Goal: Task Accomplishment & Management: Use online tool/utility

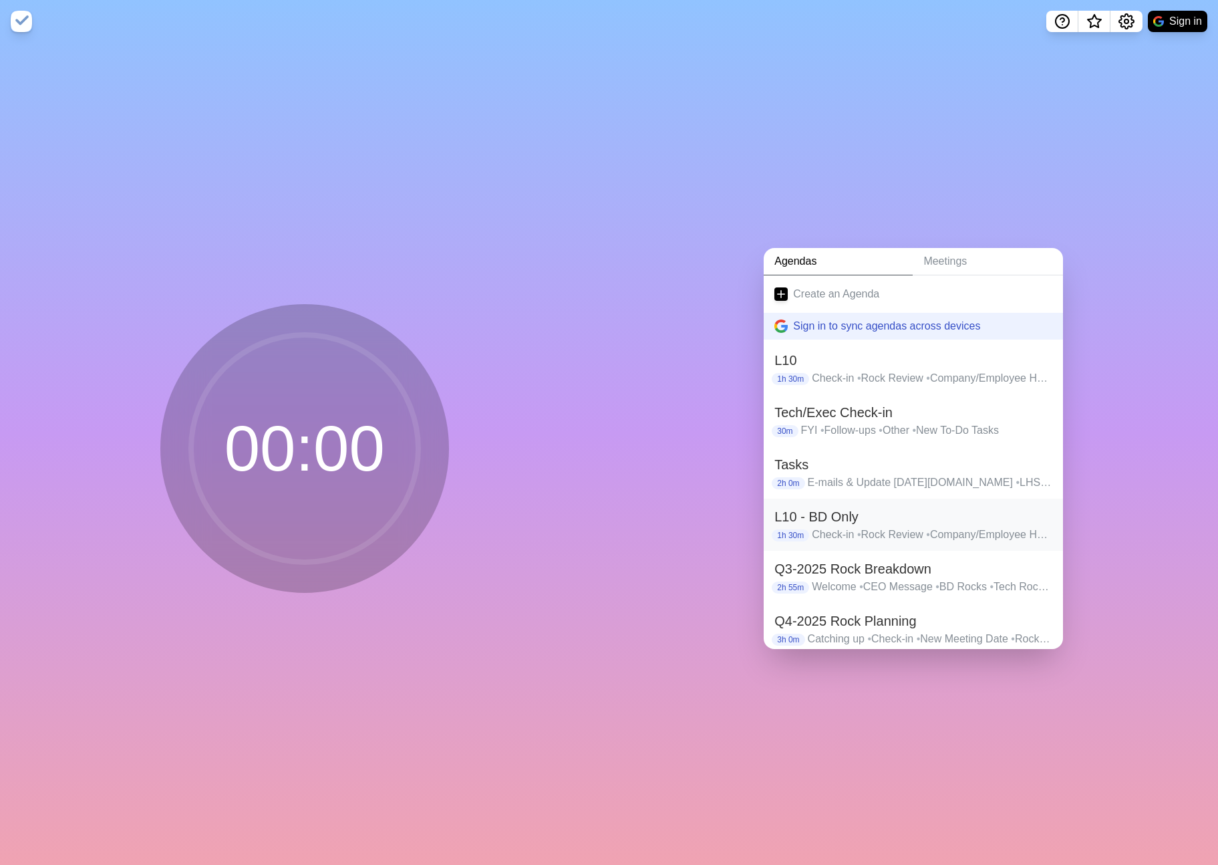
scroll to position [49, 0]
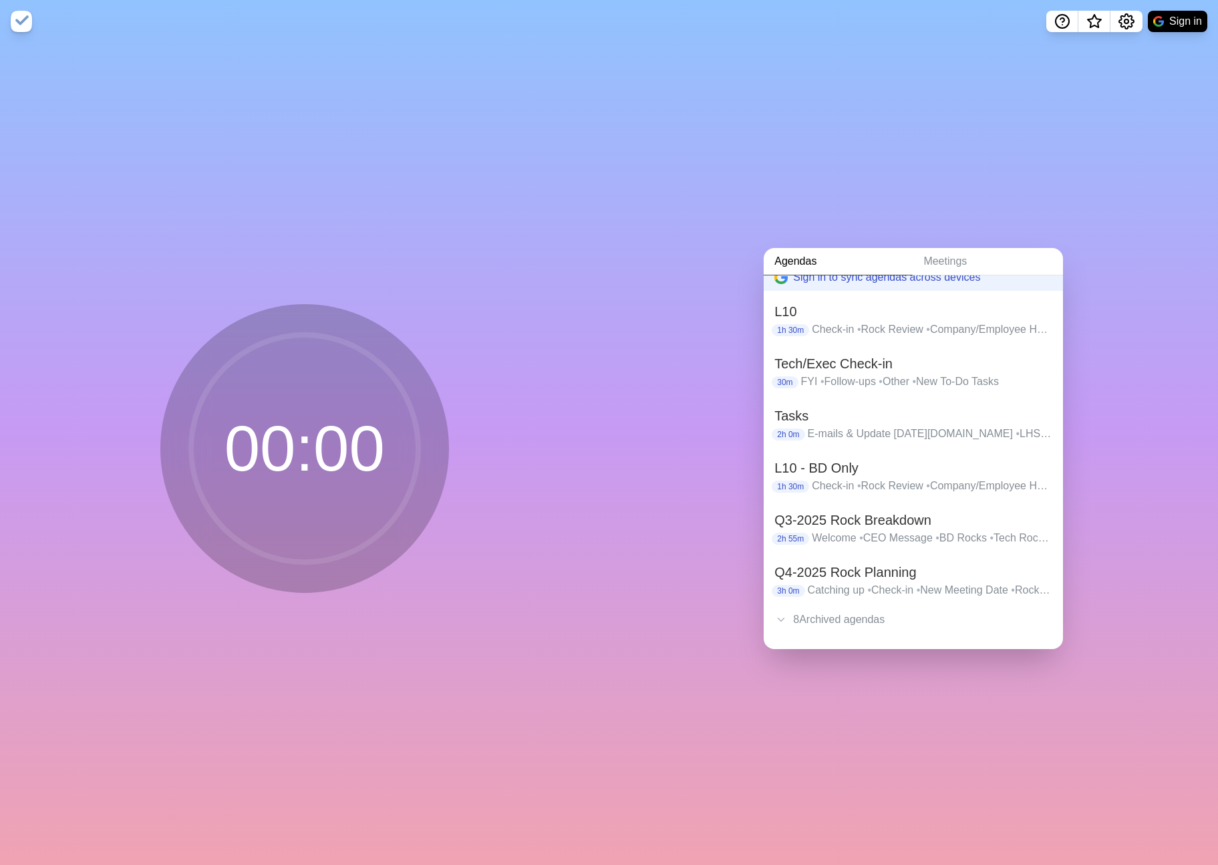
click at [812, 259] on link "Agendas" at bounding box center [838, 261] width 149 height 27
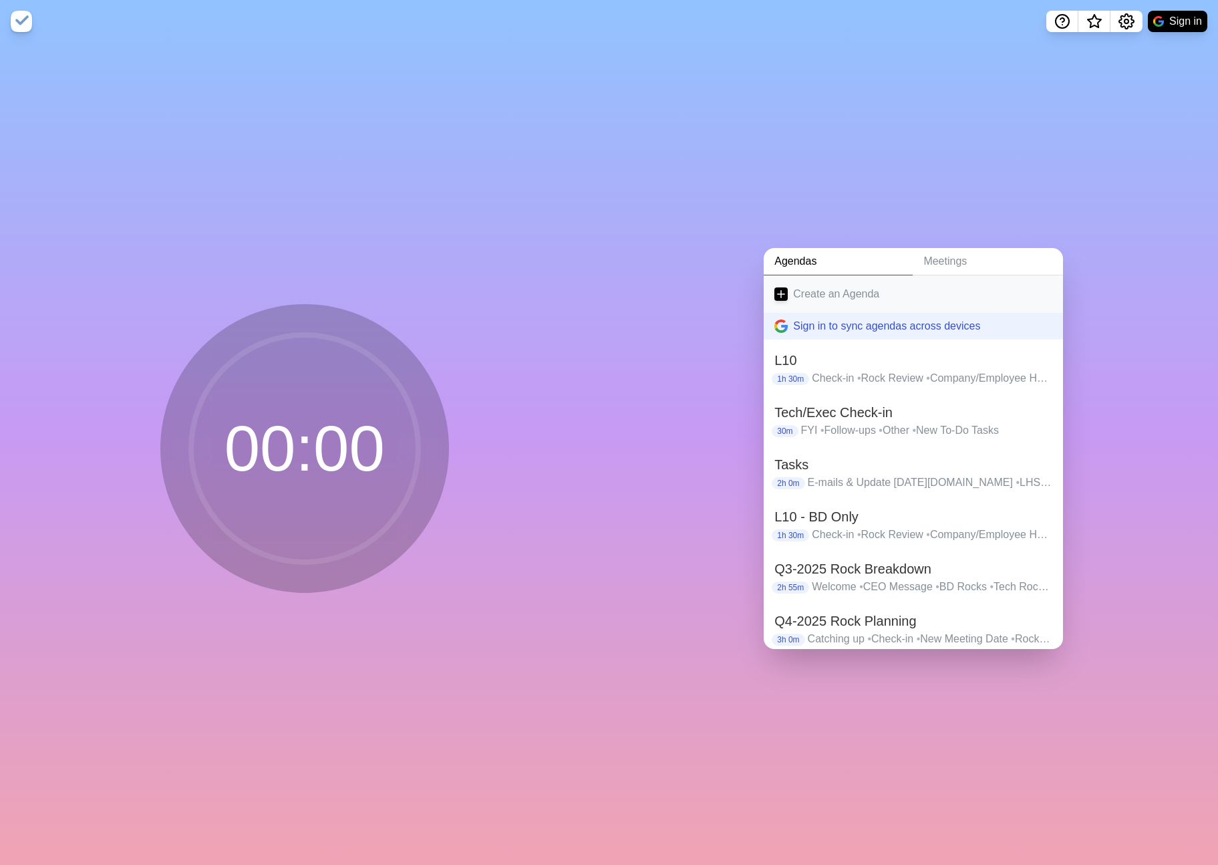
click at [810, 289] on link "Create an Agenda" at bounding box center [913, 293] width 299 height 37
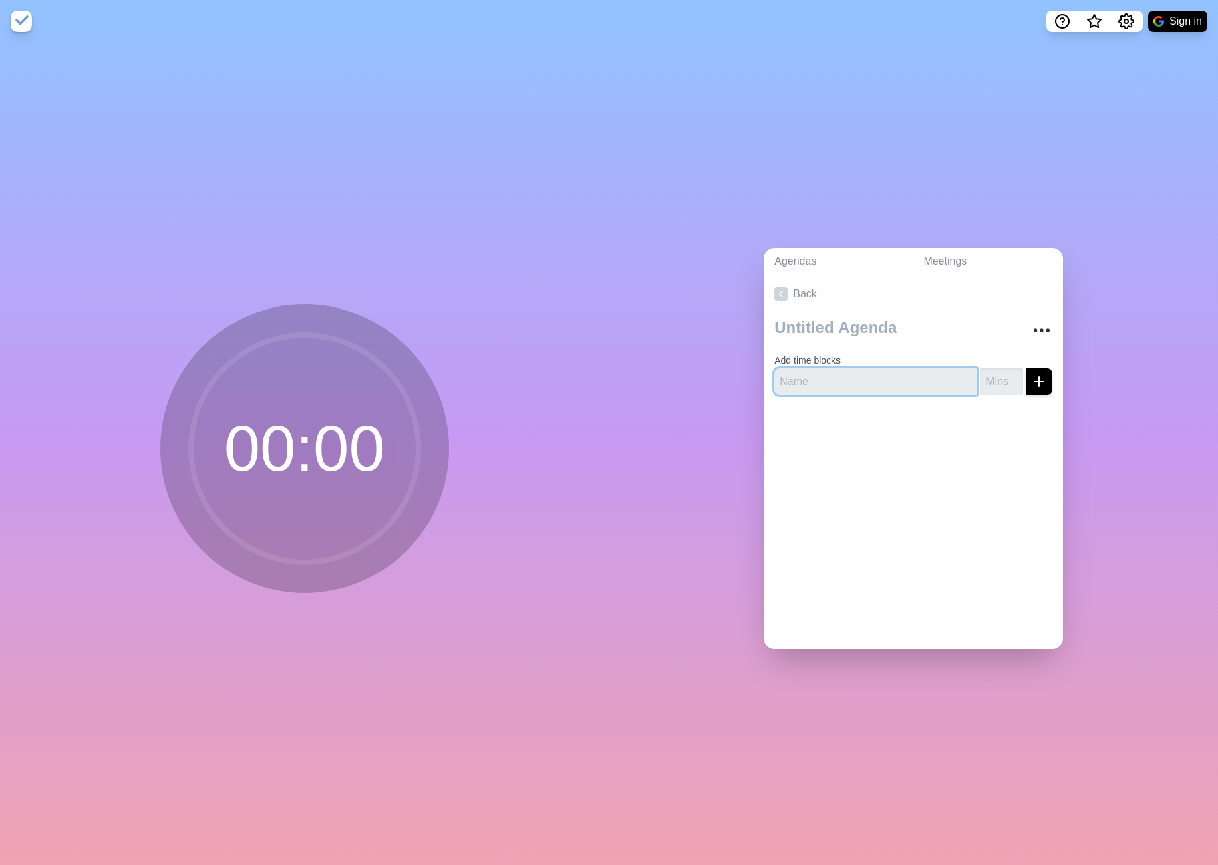
click at [840, 377] on input "text" at bounding box center [875, 381] width 203 height 27
type input "Rock Review"
click at [985, 389] on input "number" at bounding box center [1001, 381] width 43 height 27
type input "20"
click at [1036, 390] on button "submit" at bounding box center [1039, 381] width 27 height 27
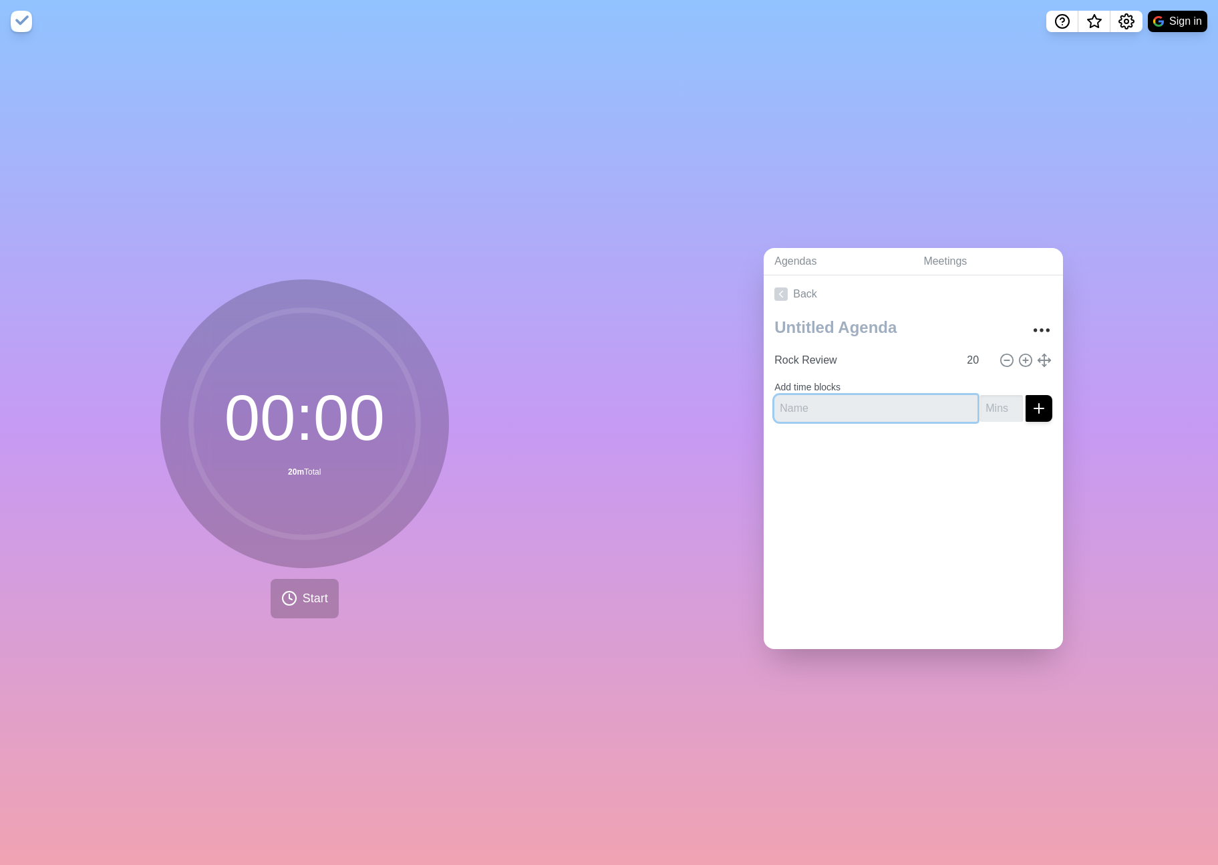
click at [899, 410] on input "text" at bounding box center [875, 408] width 203 height 27
type input "Q4-2025 Rock Breakdown"
click at [997, 416] on input "number" at bounding box center [1001, 408] width 43 height 27
type input "15"
click at [804, 445] on div at bounding box center [913, 458] width 299 height 53
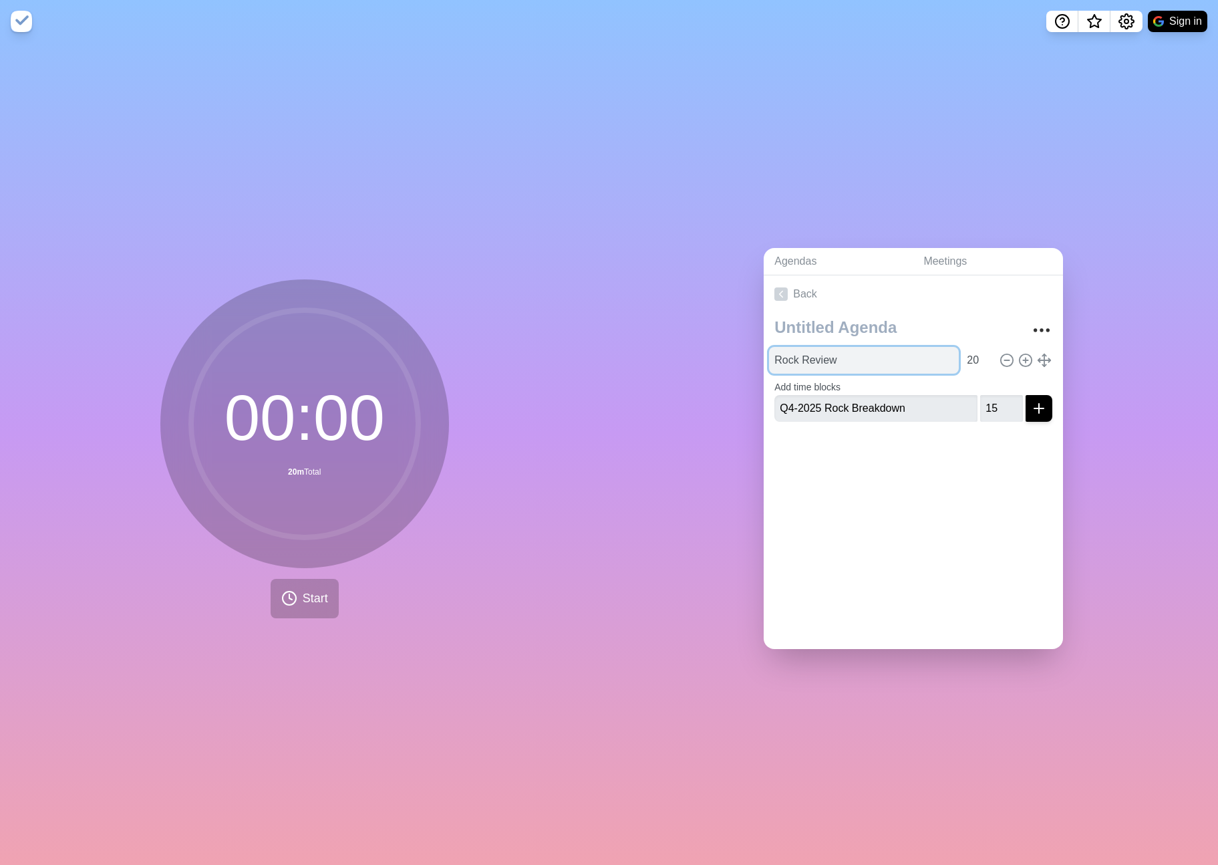
click at [820, 359] on input "Rock Review" at bounding box center [864, 360] width 190 height 27
click at [1044, 413] on icon "submit" at bounding box center [1039, 408] width 16 height 16
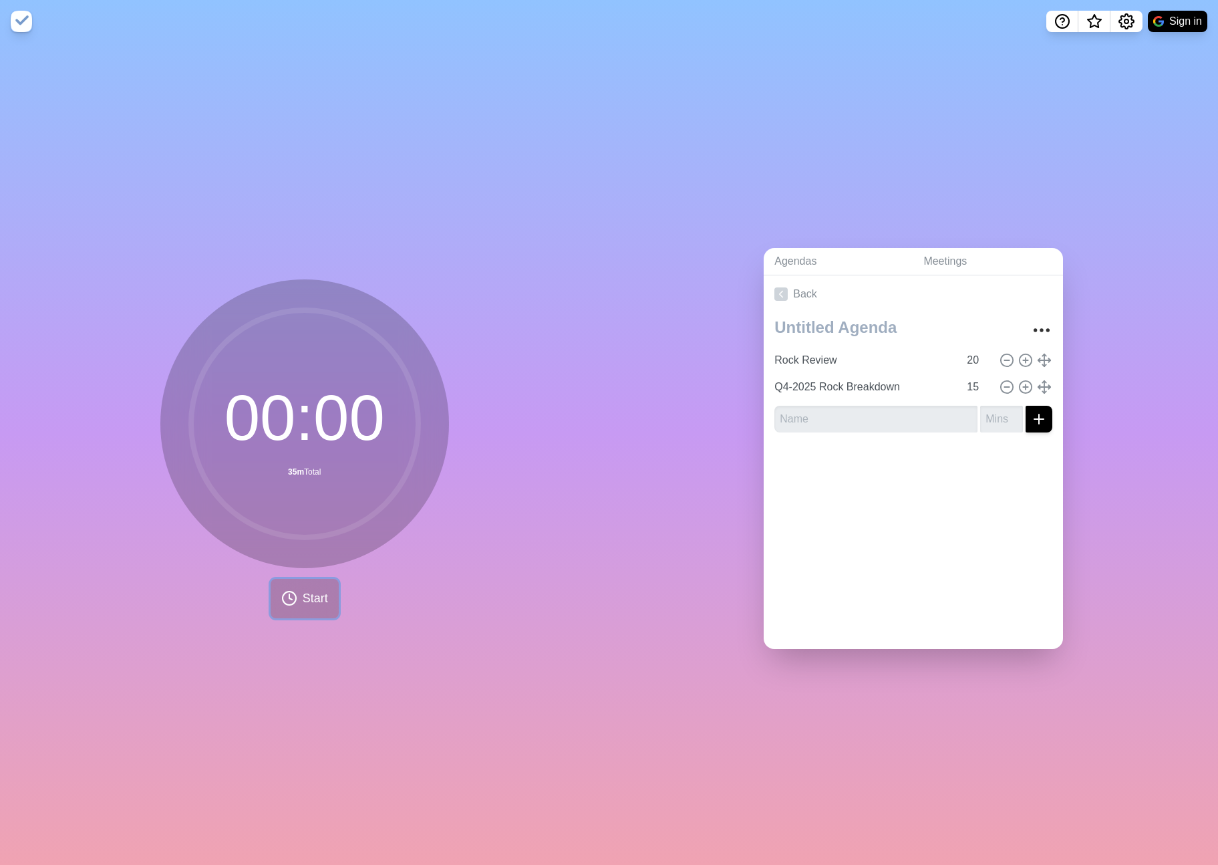
click at [311, 589] on span "Start" at bounding box center [315, 598] width 25 height 18
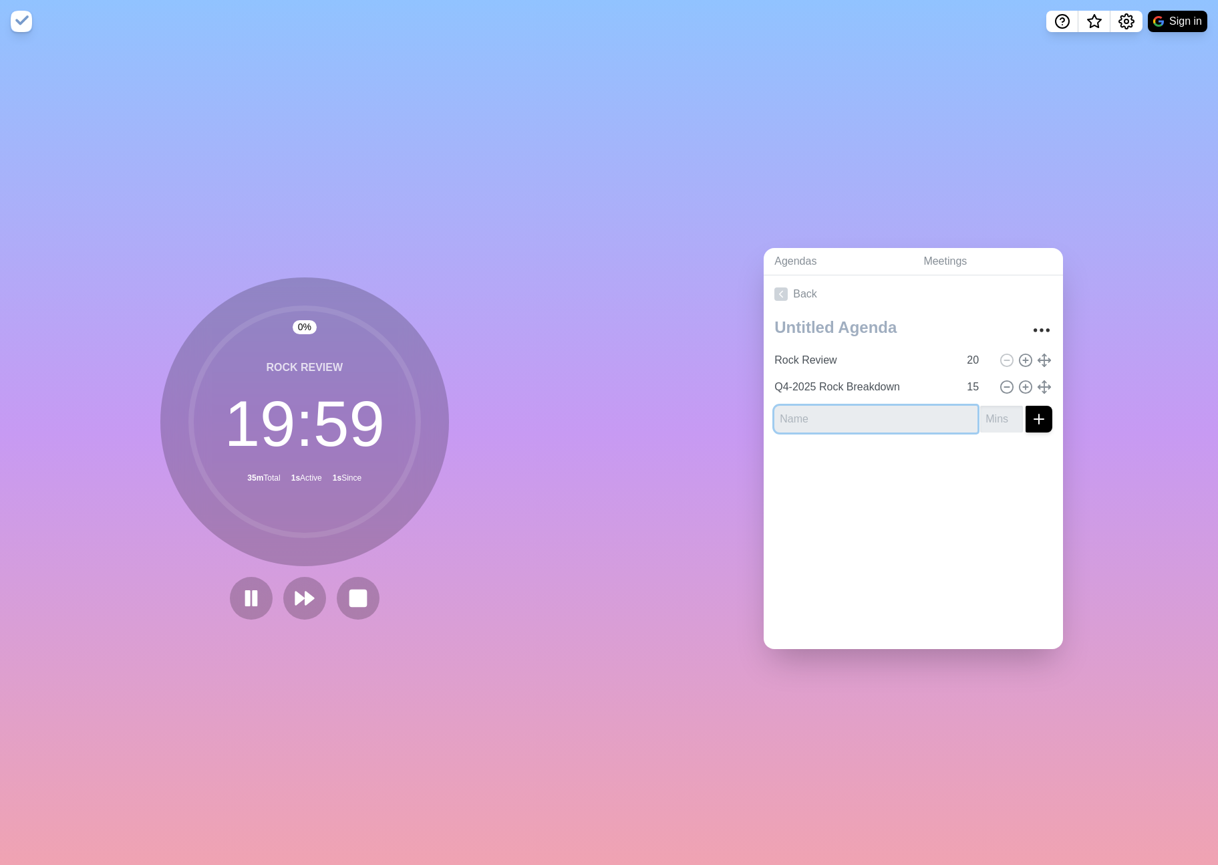
click at [842, 420] on input "text" at bounding box center [875, 419] width 203 height 27
click at [903, 387] on input "Q4-2025 Rock Breakdown" at bounding box center [864, 386] width 190 height 27
drag, startPoint x: 926, startPoint y: 385, endPoint x: 776, endPoint y: 386, distance: 150.3
click at [775, 386] on input "Q4-2025 Rock Breakdown - 1" at bounding box center [864, 386] width 190 height 27
type input "Q4-2025 Rock Breakdown - 1"
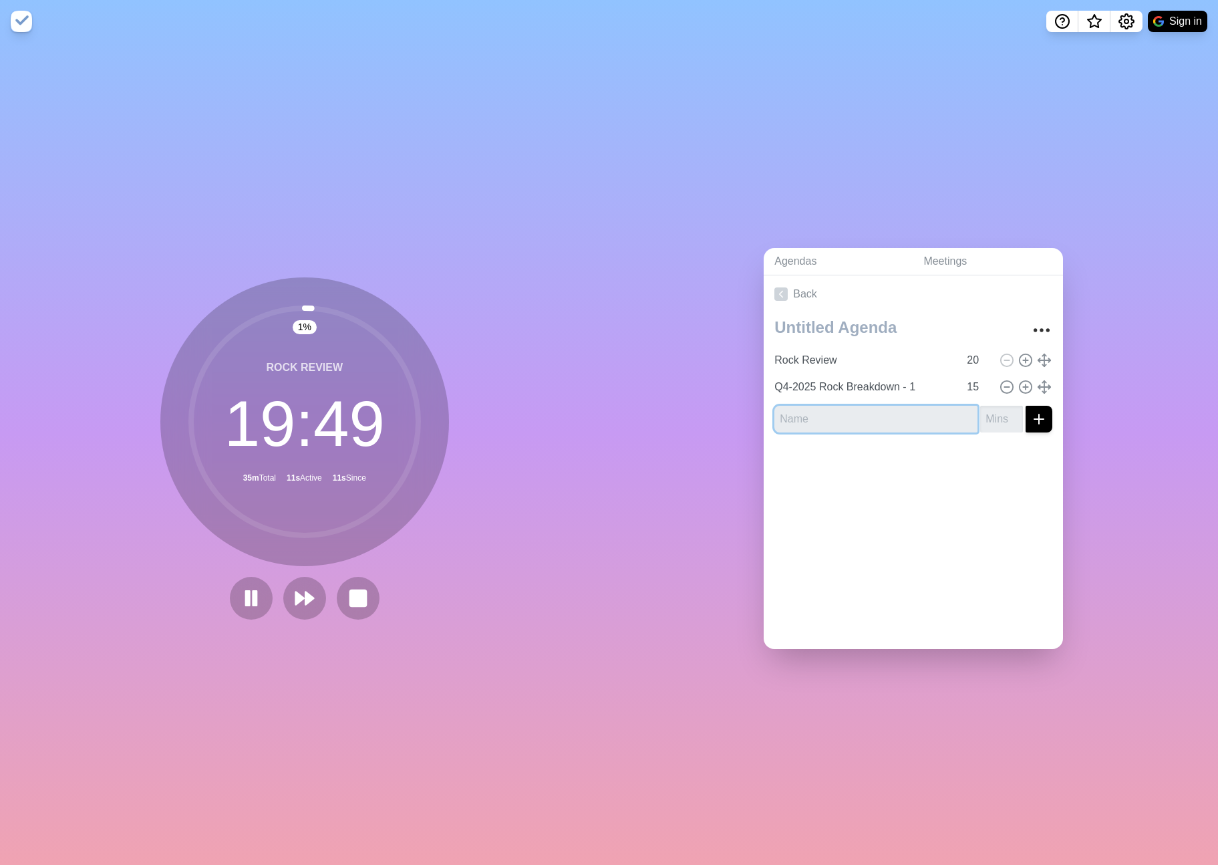
click at [798, 418] on input "text" at bounding box center [875, 419] width 203 height 27
paste input "Q4-2025 Rock Breakdown - 1"
type input "Q4-2025 Rock Breakdown - 2"
click at [1006, 422] on input "number" at bounding box center [1001, 419] width 43 height 27
click at [1006, 422] on input "1" at bounding box center [1001, 419] width 43 height 27
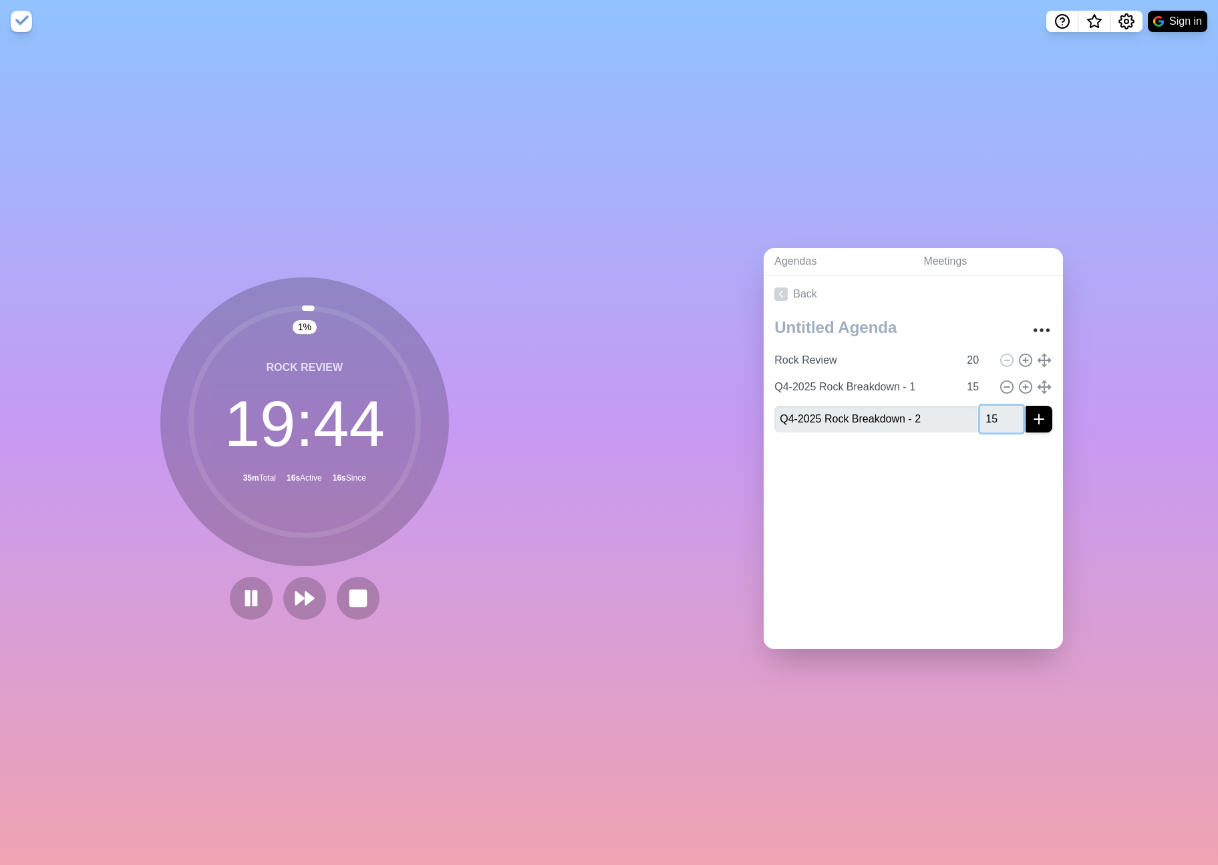
type input "15"
click at [1049, 424] on button "submit" at bounding box center [1039, 419] width 27 height 27
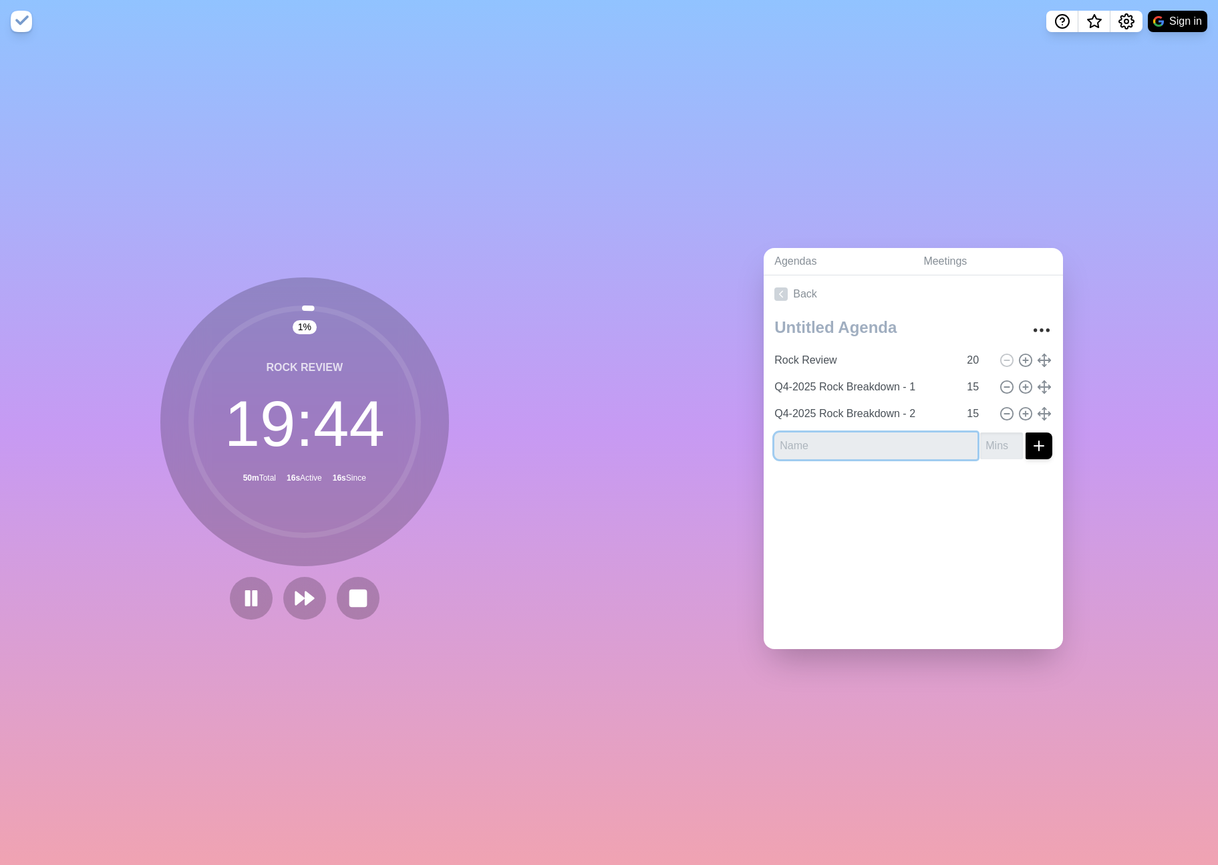
click at [925, 440] on input "text" at bounding box center [875, 445] width 203 height 27
paste input "Q4-2025 Rock Breakdown - 1"
type input "Q4-2025 Rock Breakdown - 3"
click at [990, 445] on input "number" at bounding box center [1001, 445] width 43 height 27
type input "15"
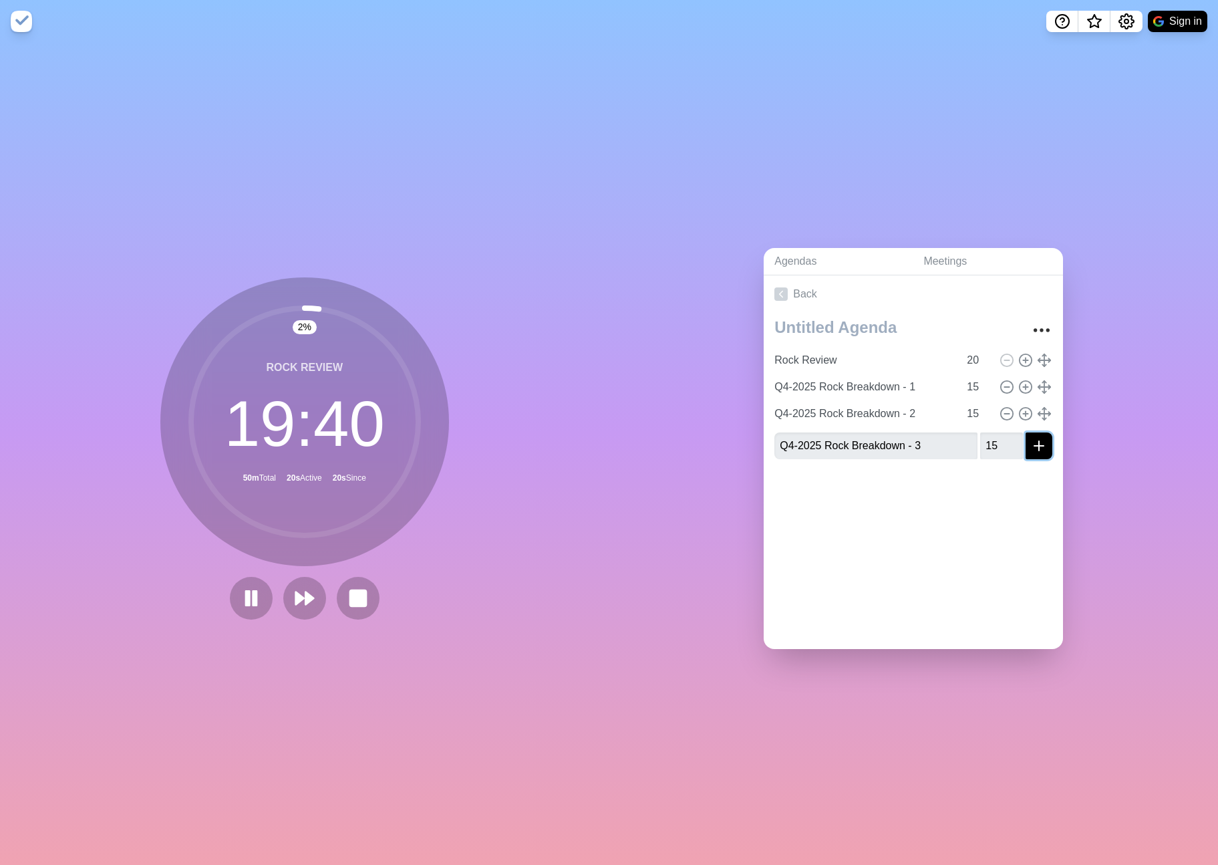
click at [1031, 445] on icon "submit" at bounding box center [1039, 446] width 16 height 16
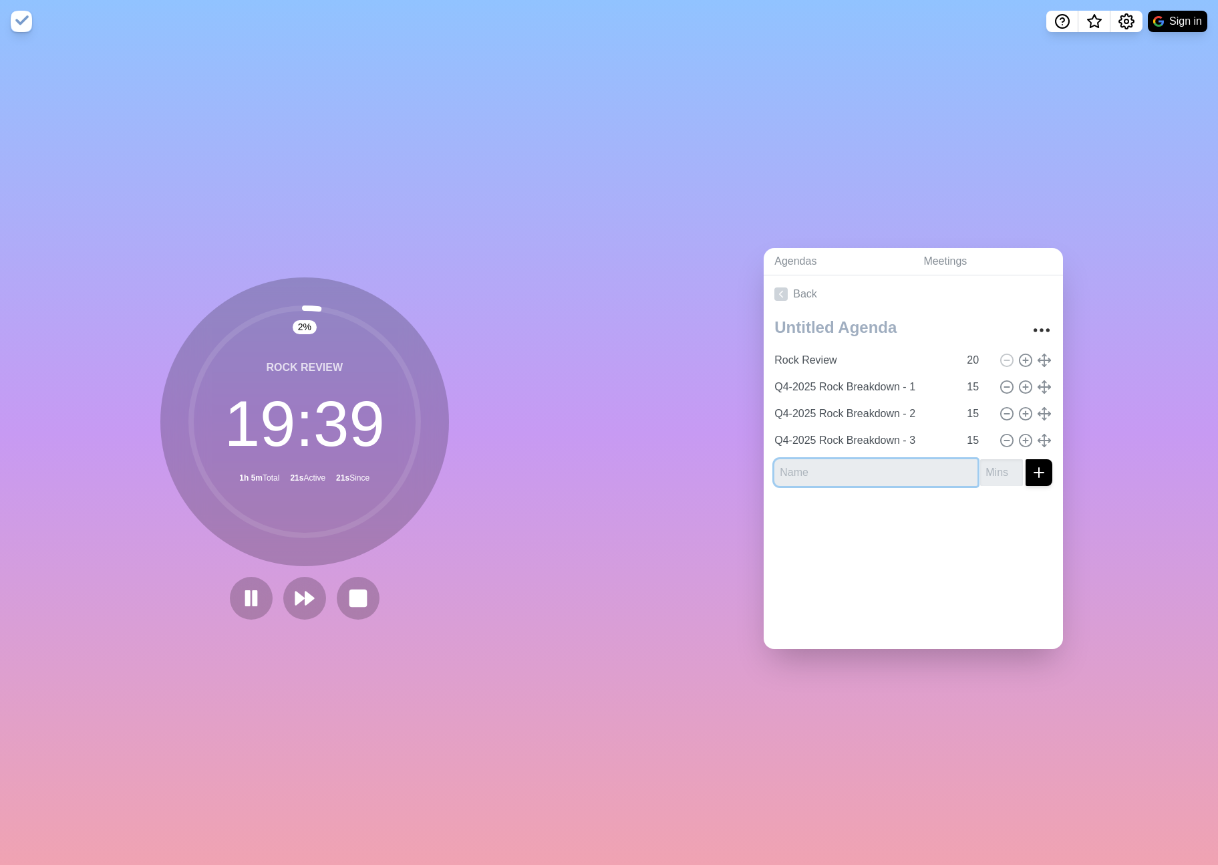
paste input "Q4-2025 Rock Breakdown - 1"
type input "Q4-2025 Rock Breakdown - 4"
click at [992, 476] on input "number" at bounding box center [1001, 472] width 43 height 27
type input "15"
click at [1033, 470] on icon "submit" at bounding box center [1039, 472] width 16 height 16
